Goal: Task Accomplishment & Management: Use online tool/utility

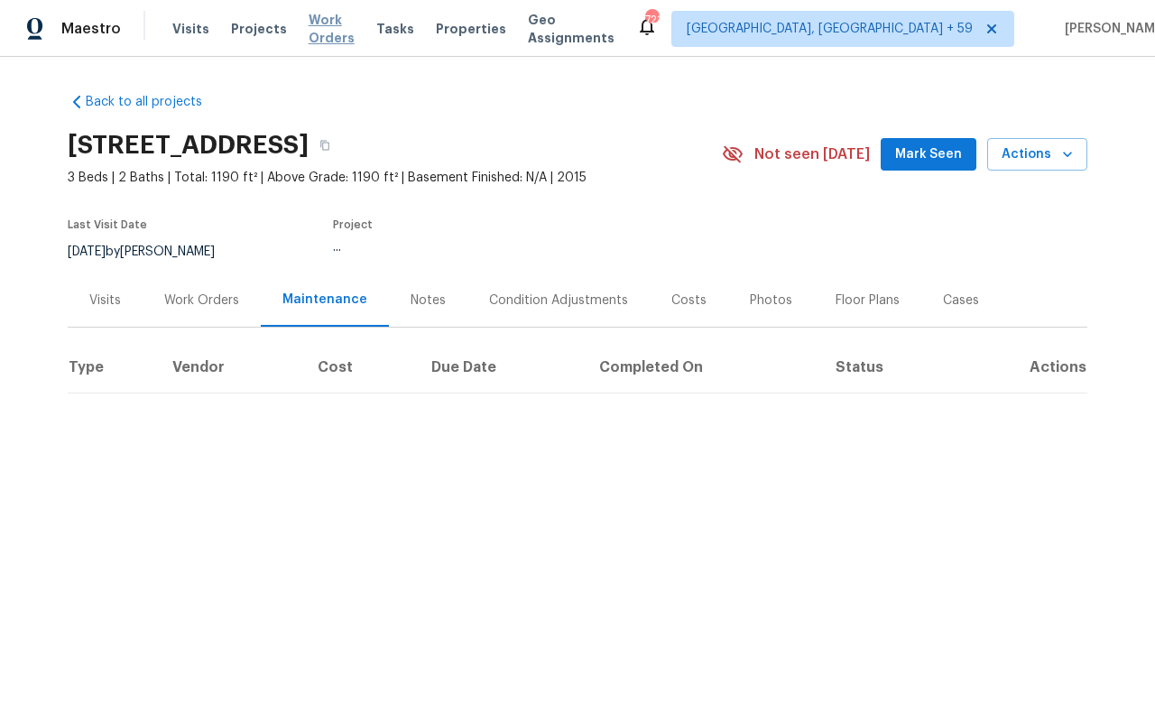
click at [329, 36] on span "Work Orders" at bounding box center [332, 29] width 46 height 36
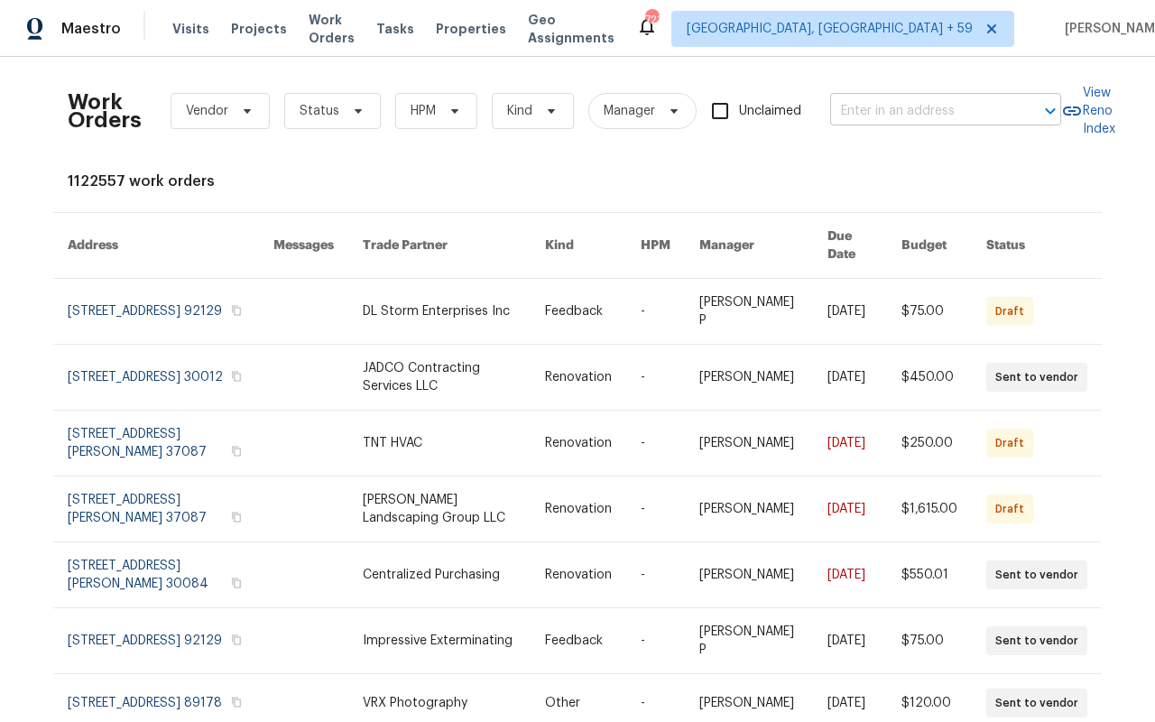
click at [870, 110] on input "text" at bounding box center [920, 111] width 180 height 28
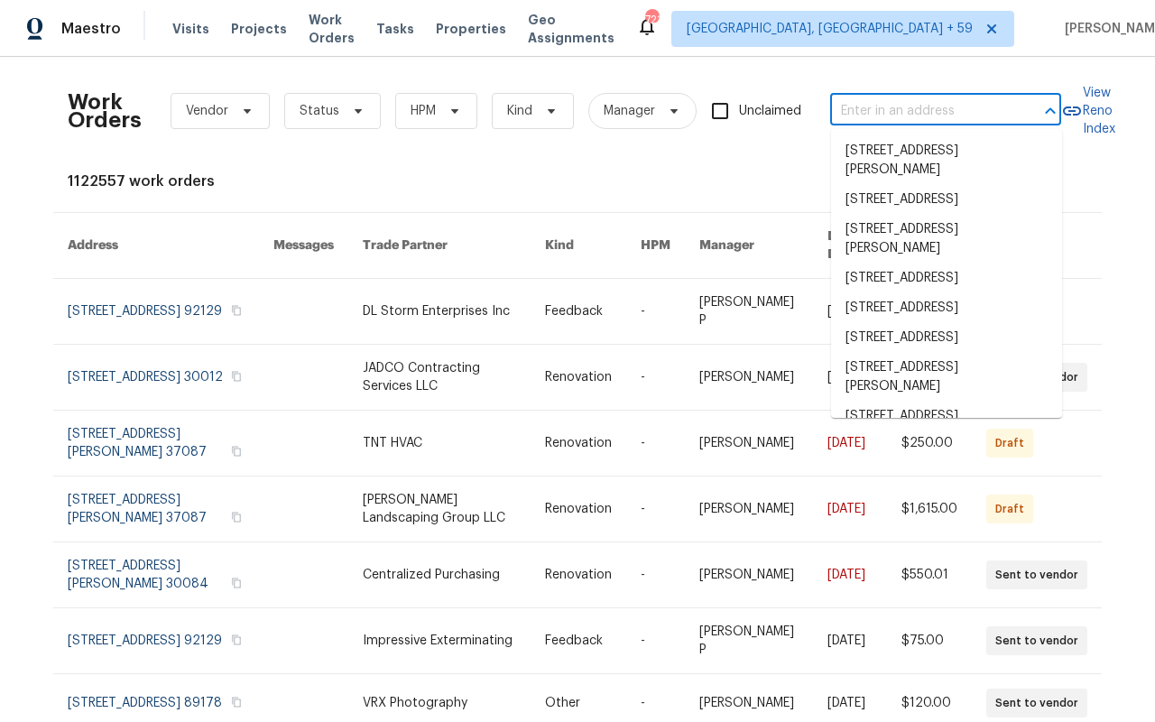
paste input "[STREET_ADDRESS]"
type input "[STREET_ADDRESS]"
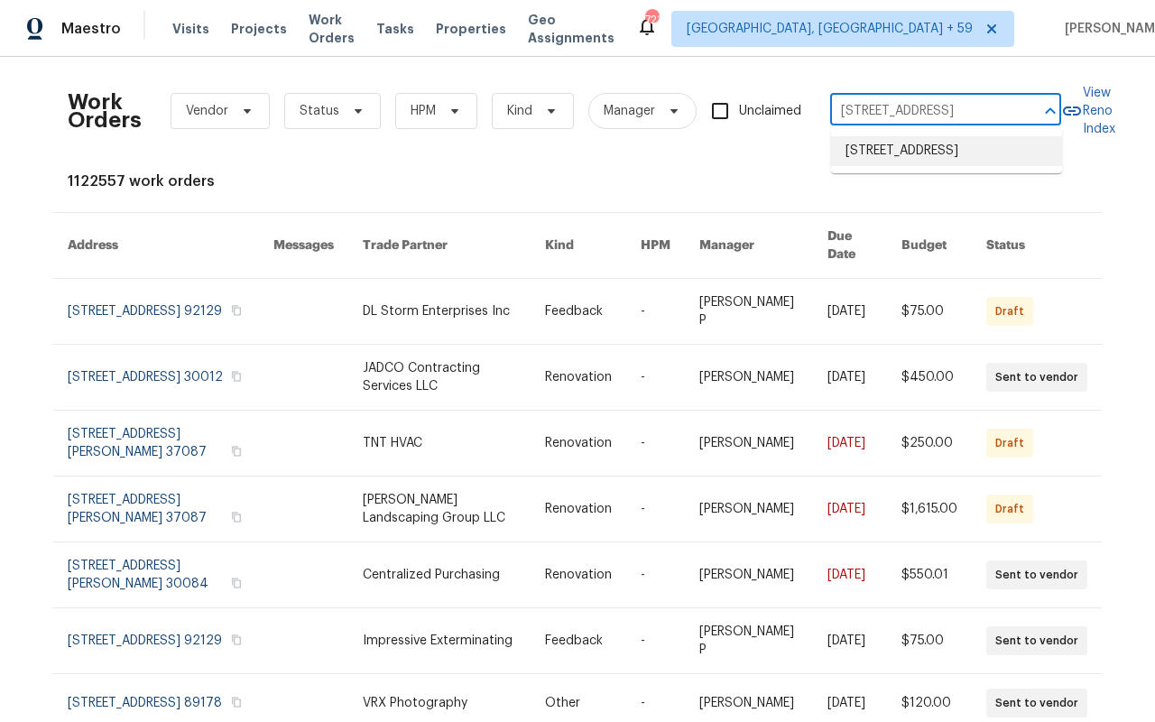
click at [871, 166] on li "[STREET_ADDRESS]" at bounding box center [946, 151] width 231 height 30
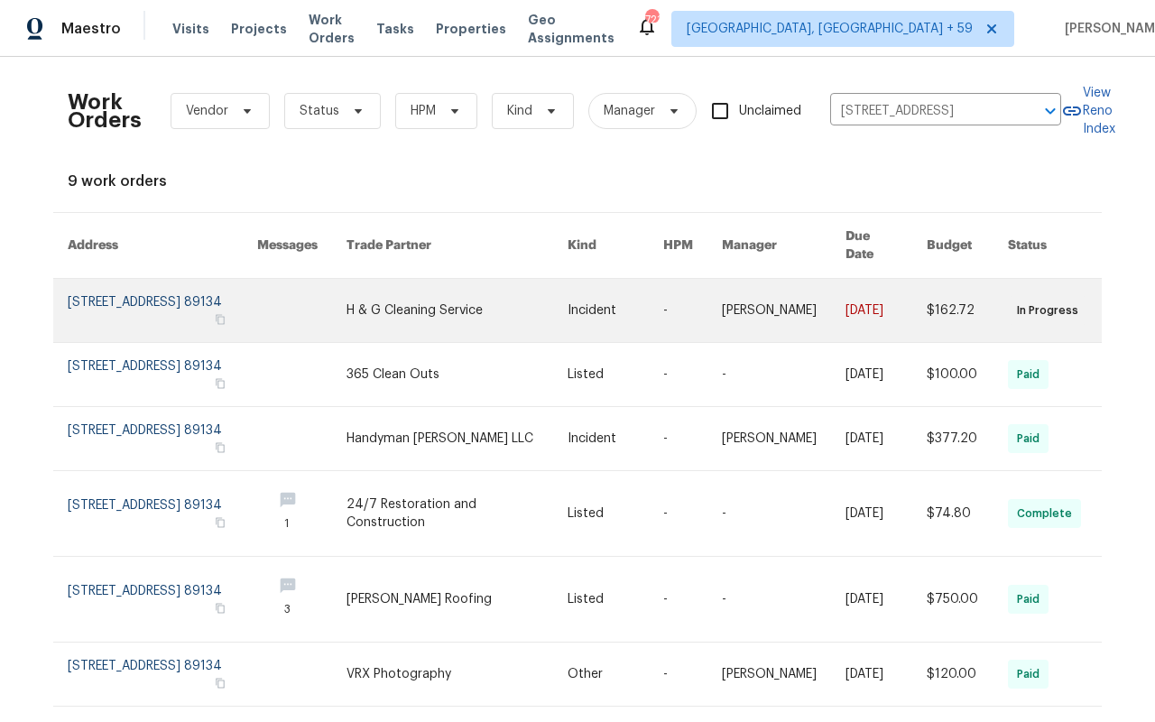
click at [115, 287] on link at bounding box center [162, 310] width 189 height 63
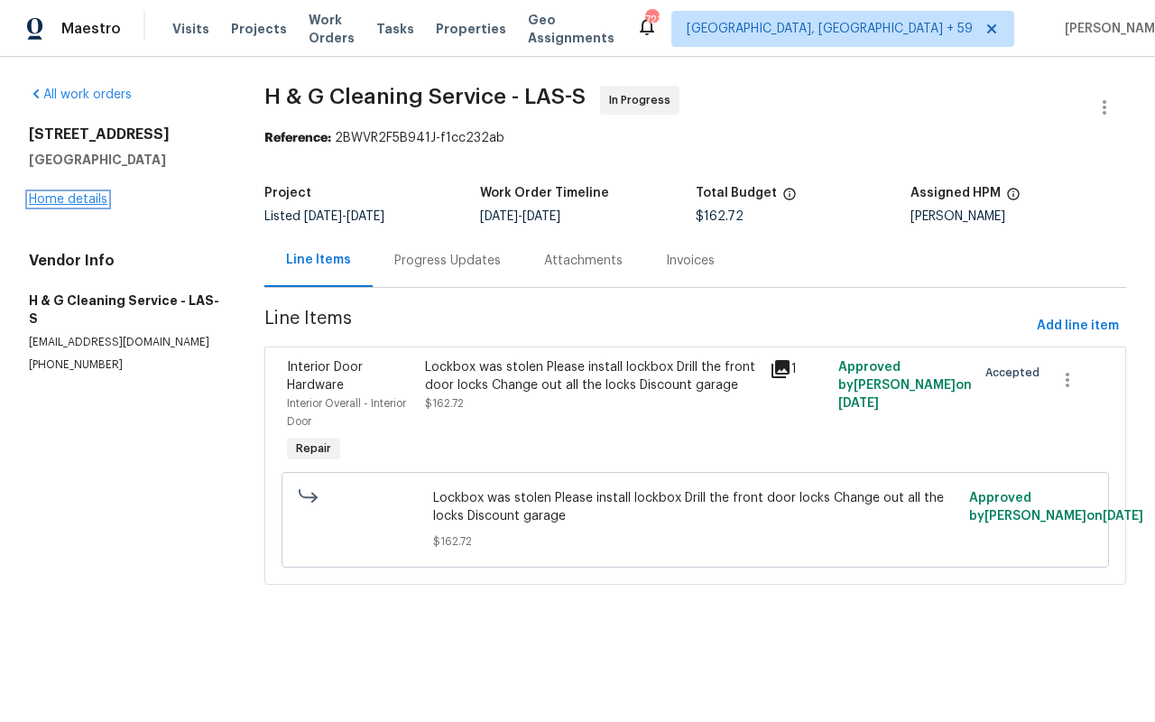
click at [68, 196] on link "Home details" at bounding box center [68, 199] width 78 height 13
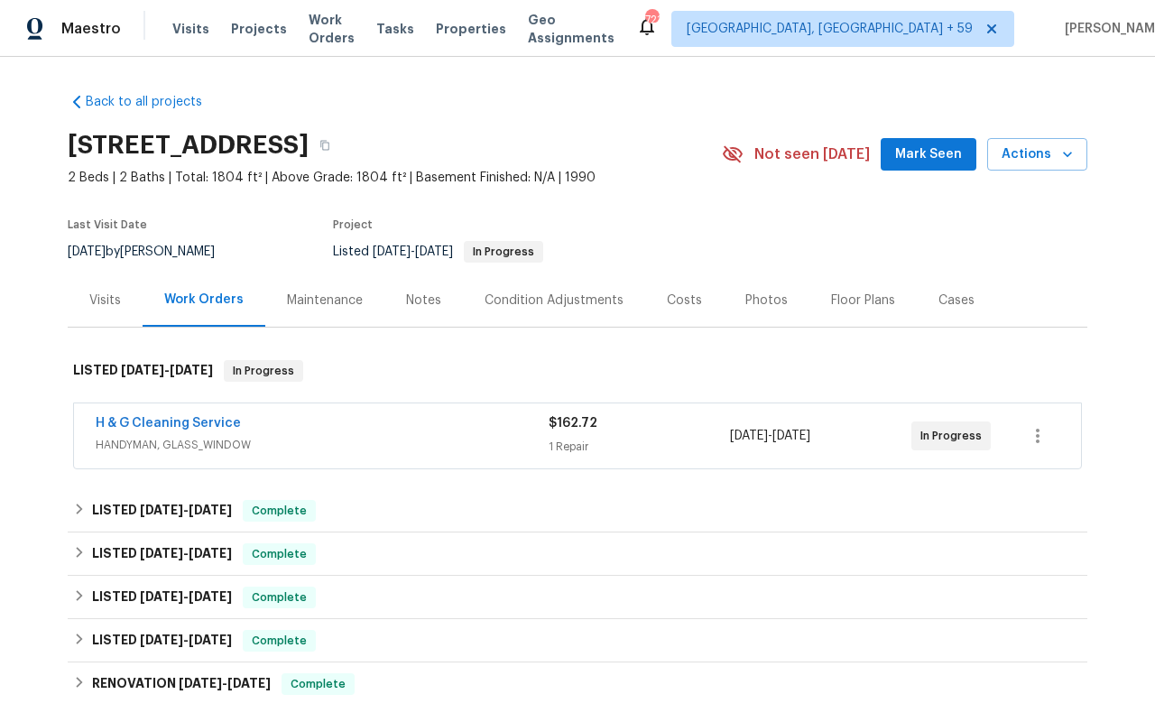
click at [106, 291] on div "Visits" at bounding box center [105, 300] width 32 height 18
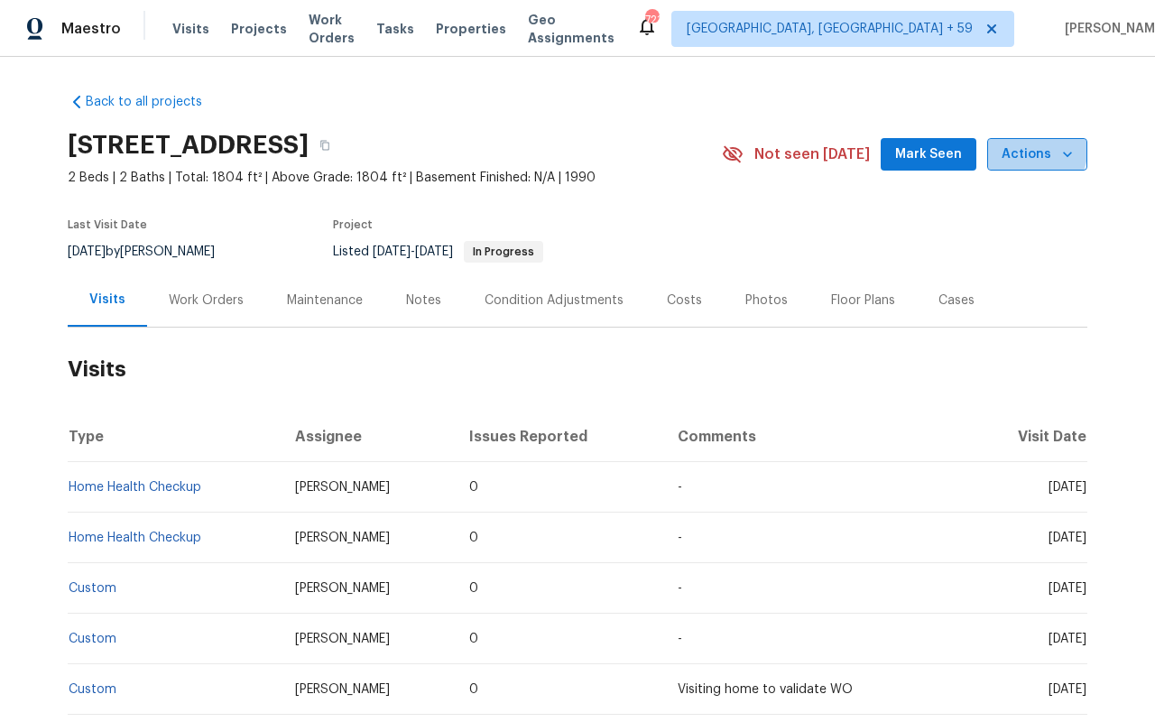
click at [1030, 151] on span "Actions" at bounding box center [1036, 154] width 71 height 23
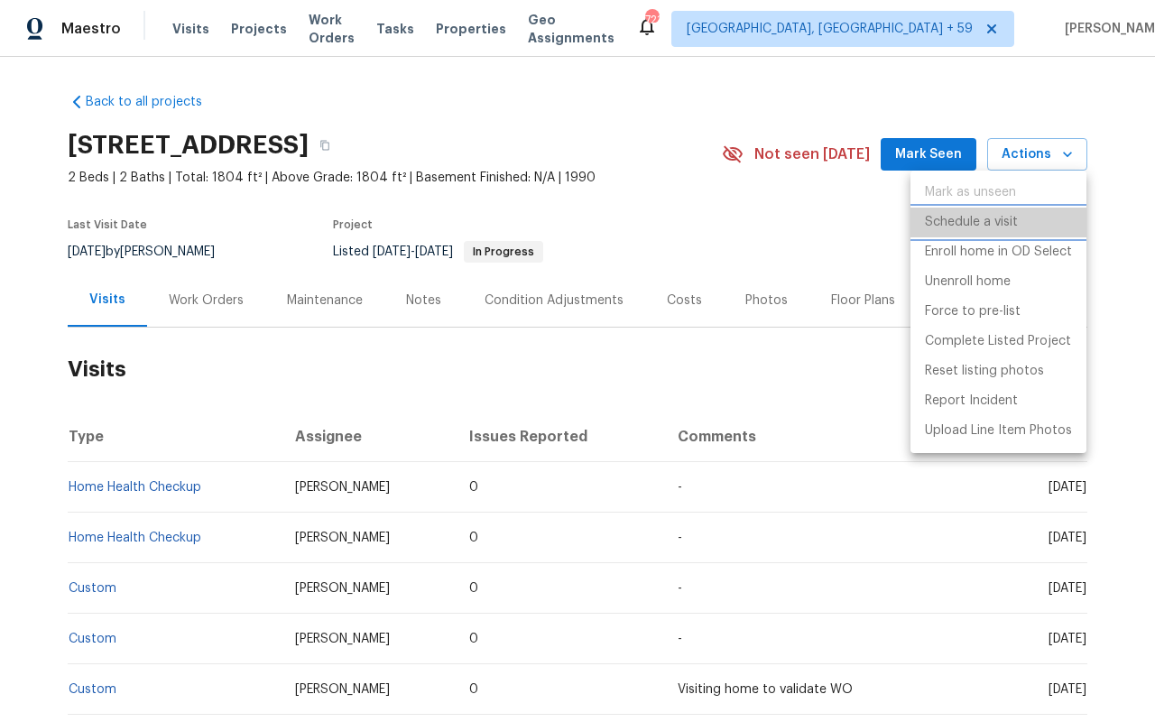
click at [995, 223] on p "Schedule a visit" at bounding box center [971, 222] width 93 height 19
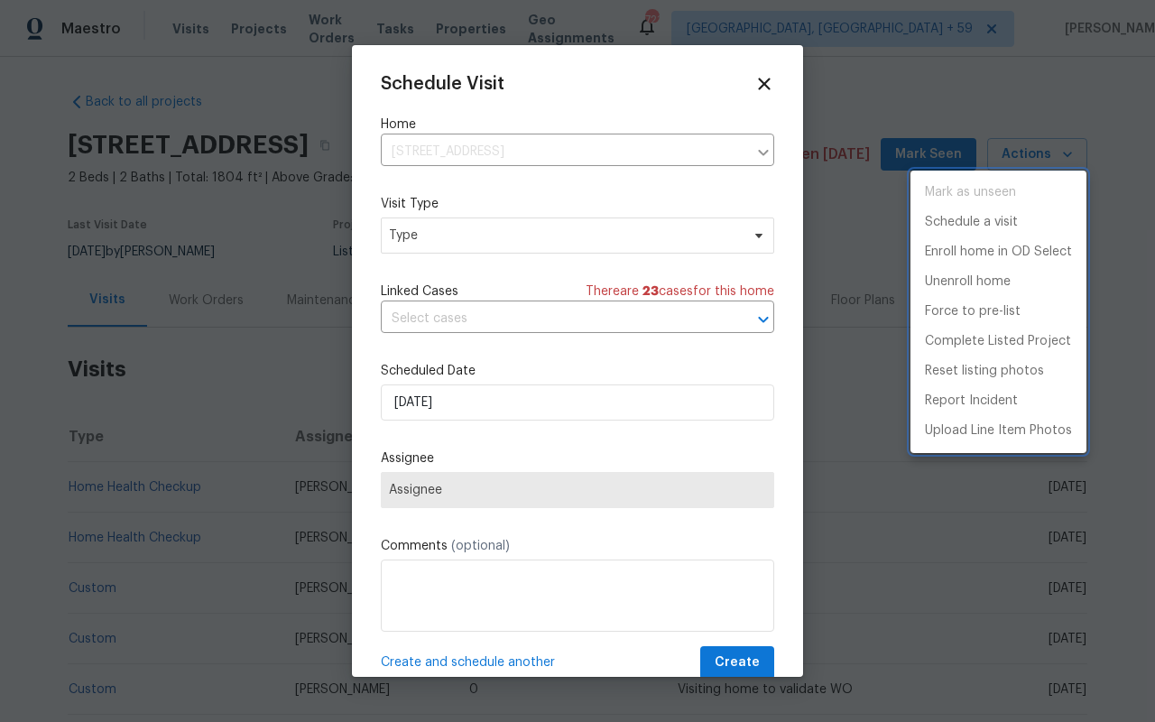
click at [417, 241] on div at bounding box center [577, 361] width 1155 height 722
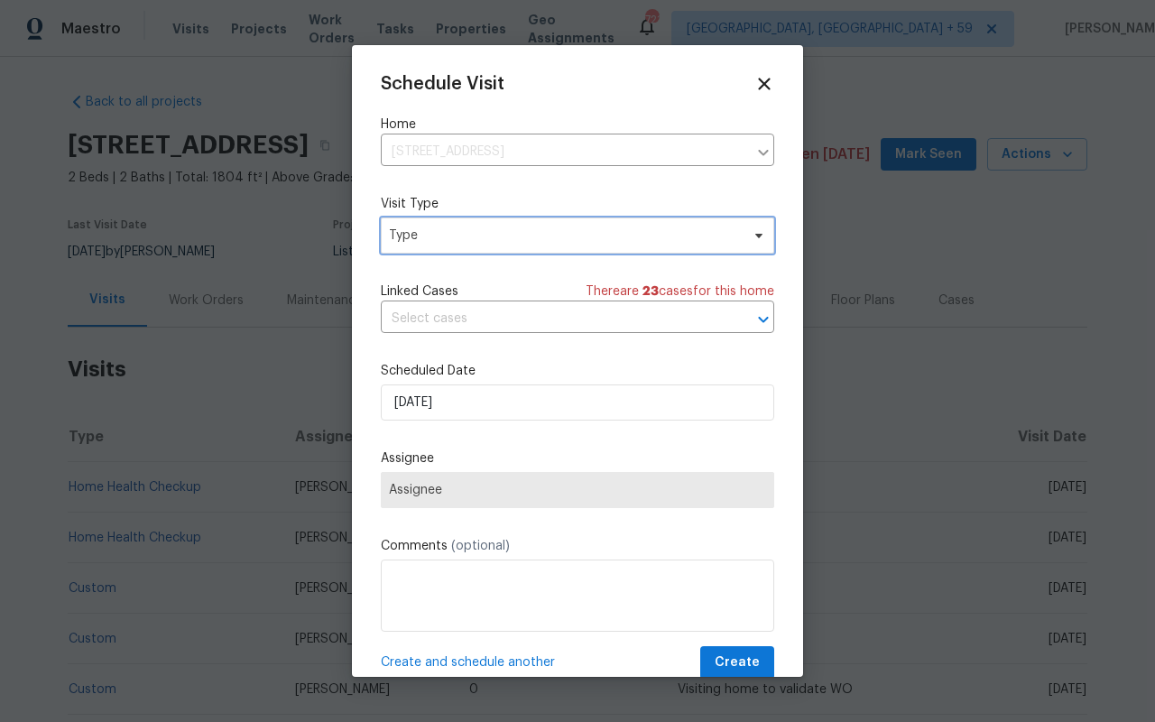
click at [412, 239] on span "Type" at bounding box center [564, 235] width 351 height 18
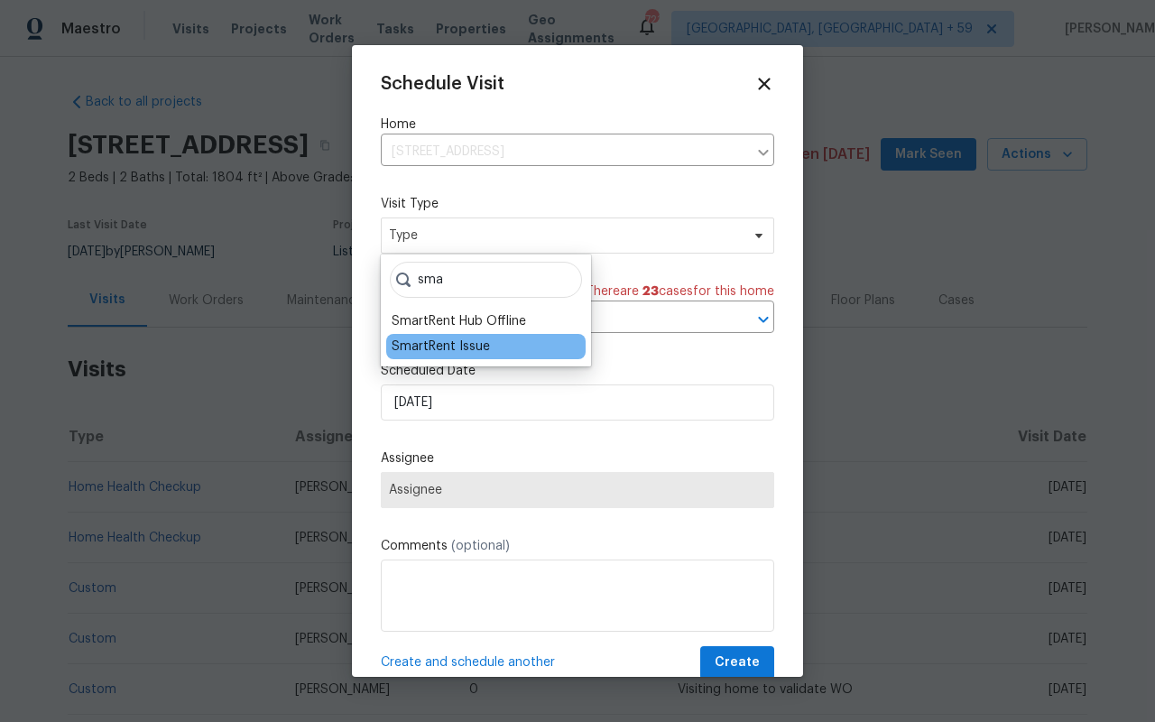
type input "sma"
click at [441, 355] on div "SmartRent Issue" at bounding box center [485, 346] width 199 height 25
click at [438, 346] on div "SmartRent Issue" at bounding box center [441, 346] width 98 height 18
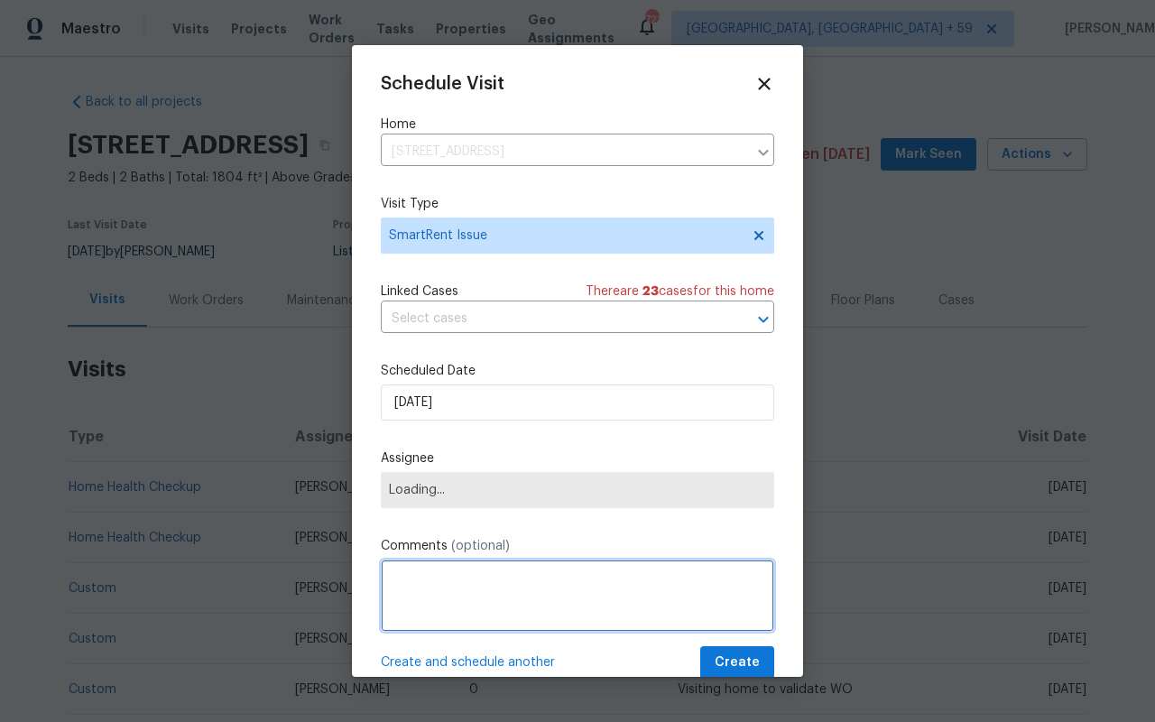
click at [457, 613] on textarea at bounding box center [577, 595] width 393 height 72
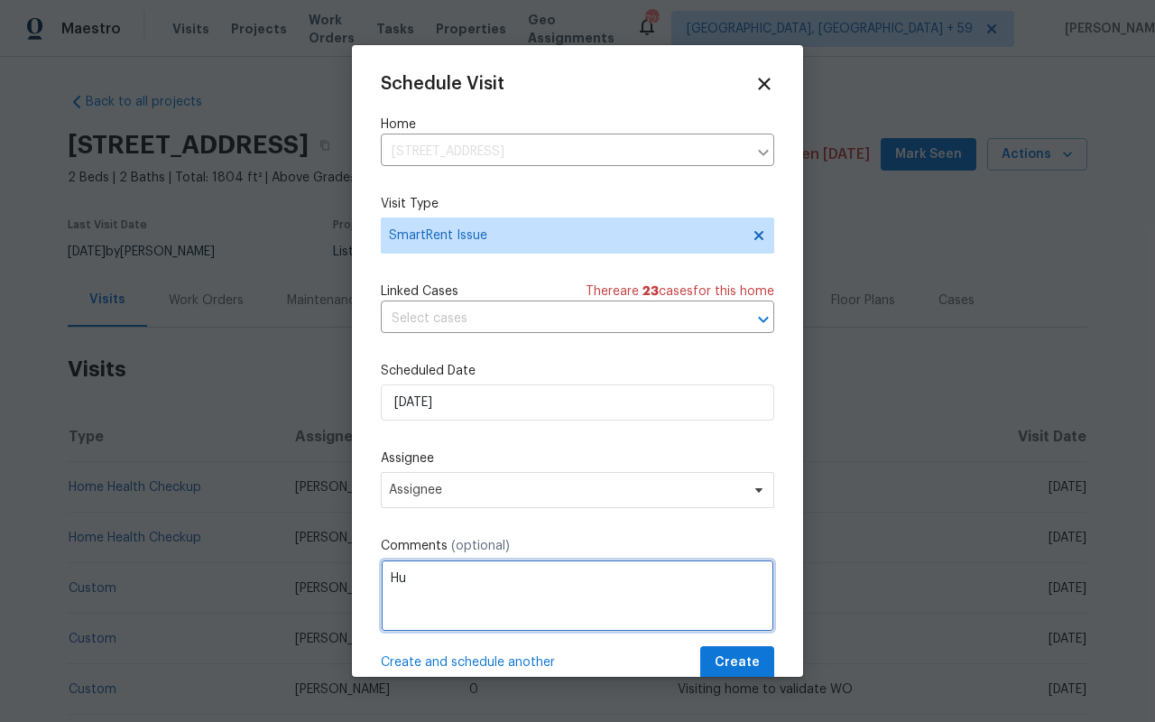
type textarea "H"
type textarea "Overactive Hub. Please inspect. Keeps dispatching Securitas out to the property."
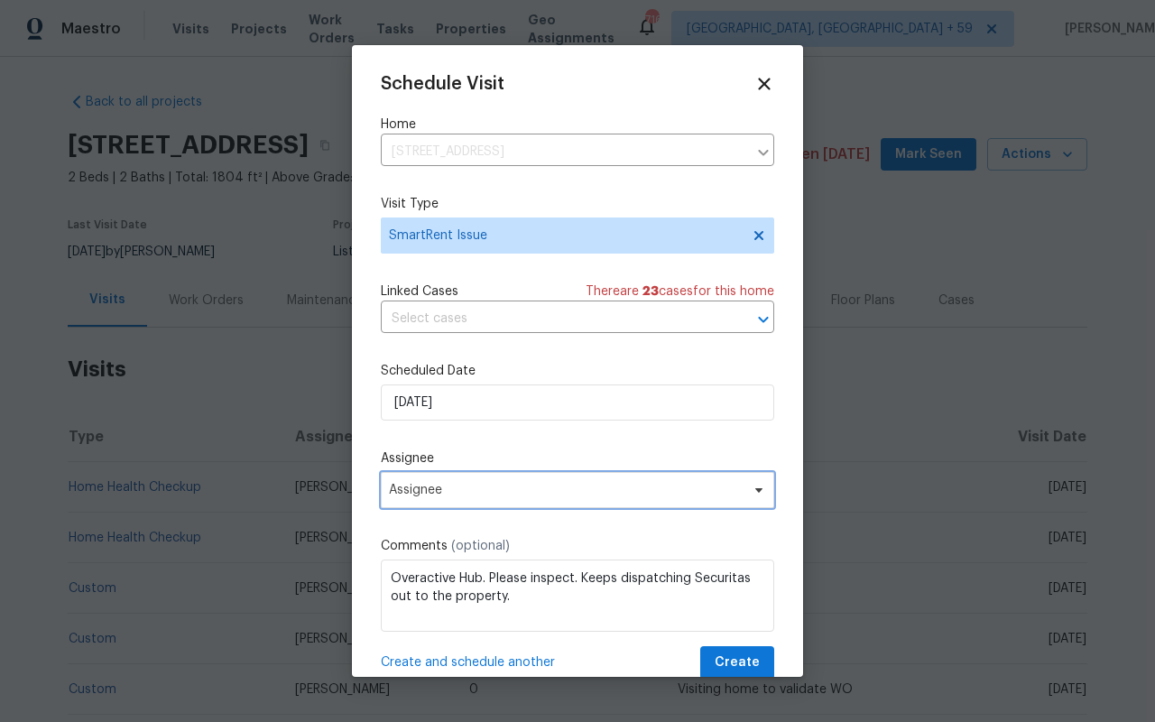
click at [574, 476] on span "Assignee" at bounding box center [577, 490] width 393 height 36
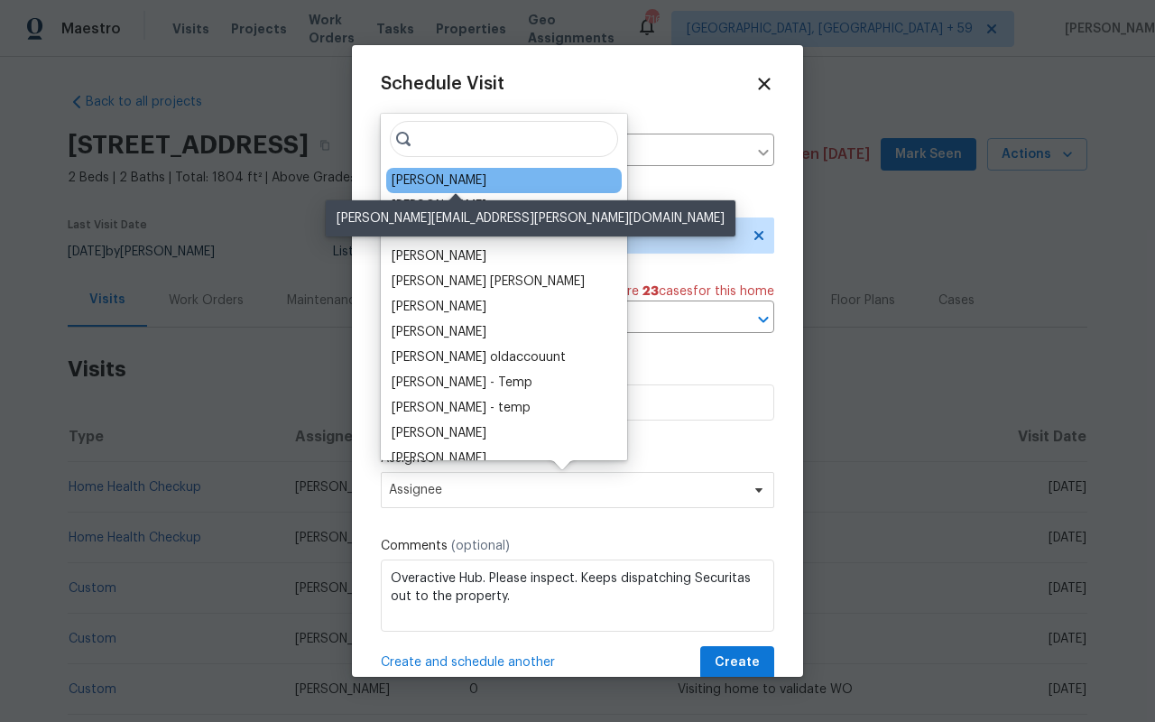
click at [483, 188] on div "[PERSON_NAME]" at bounding box center [439, 180] width 95 height 18
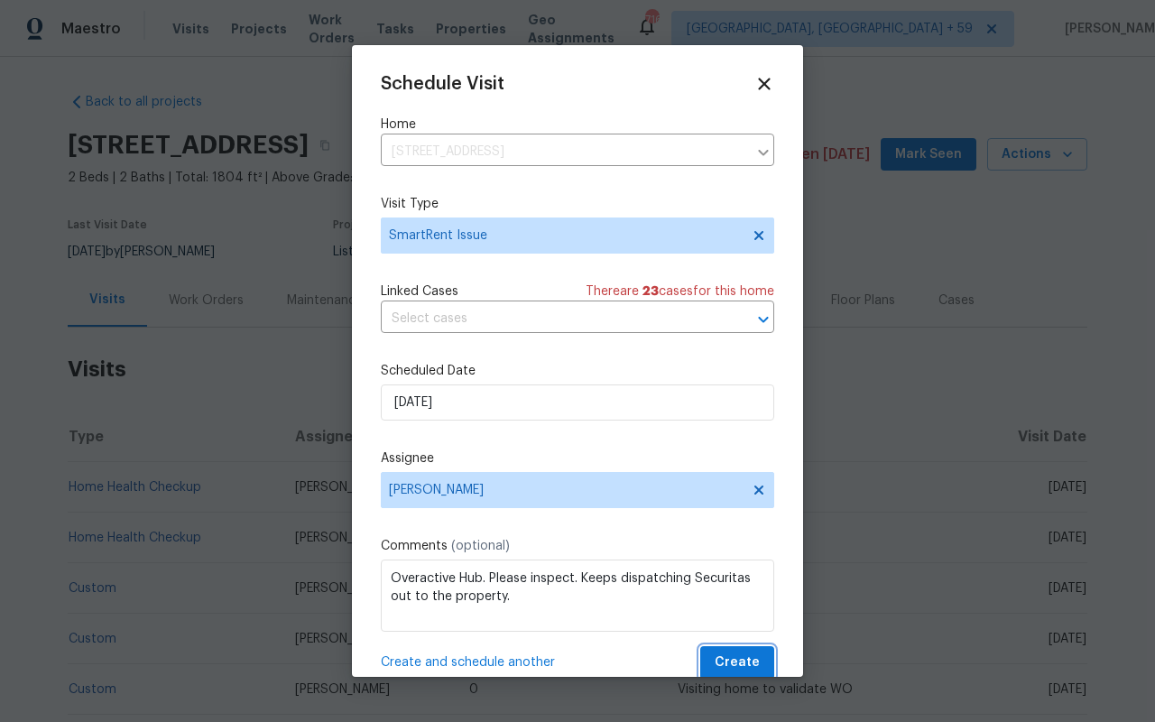
click at [733, 659] on span "Create" at bounding box center [737, 662] width 45 height 23
